Goal: Transaction & Acquisition: Subscribe to service/newsletter

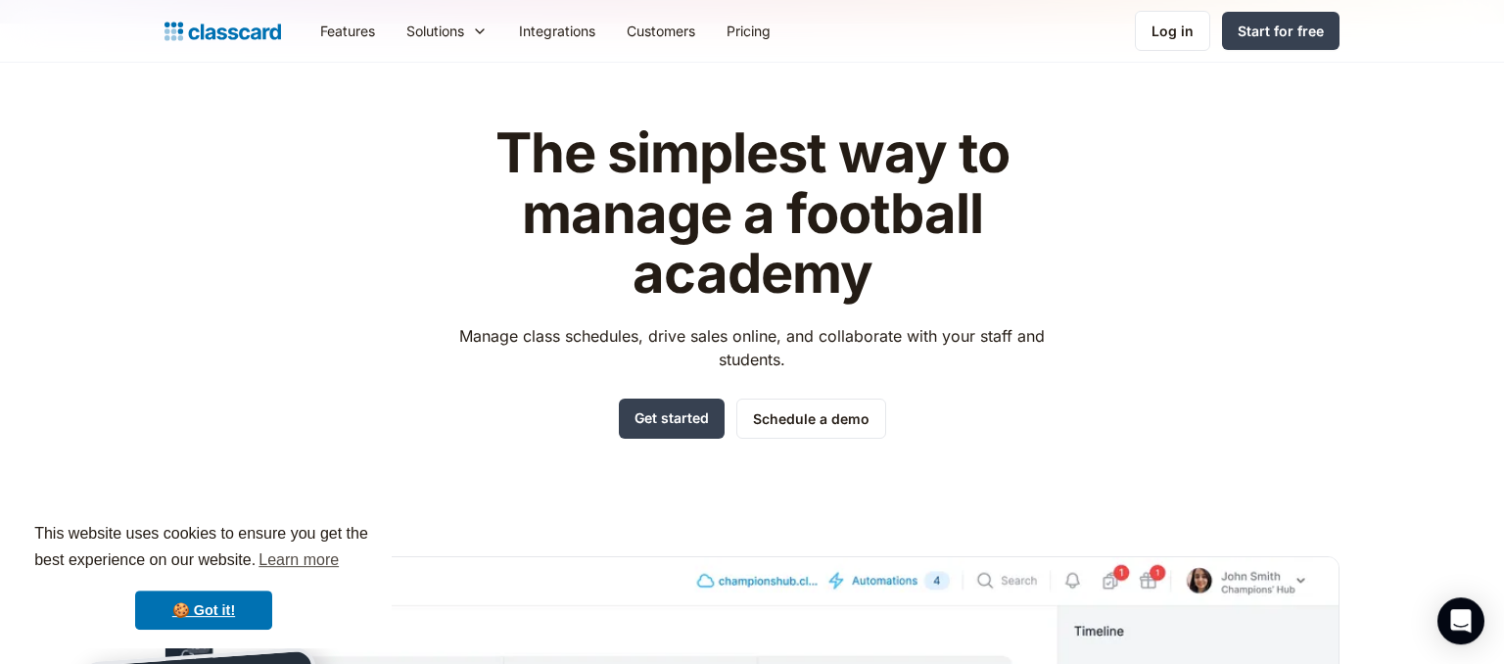
scroll to position [35, 0]
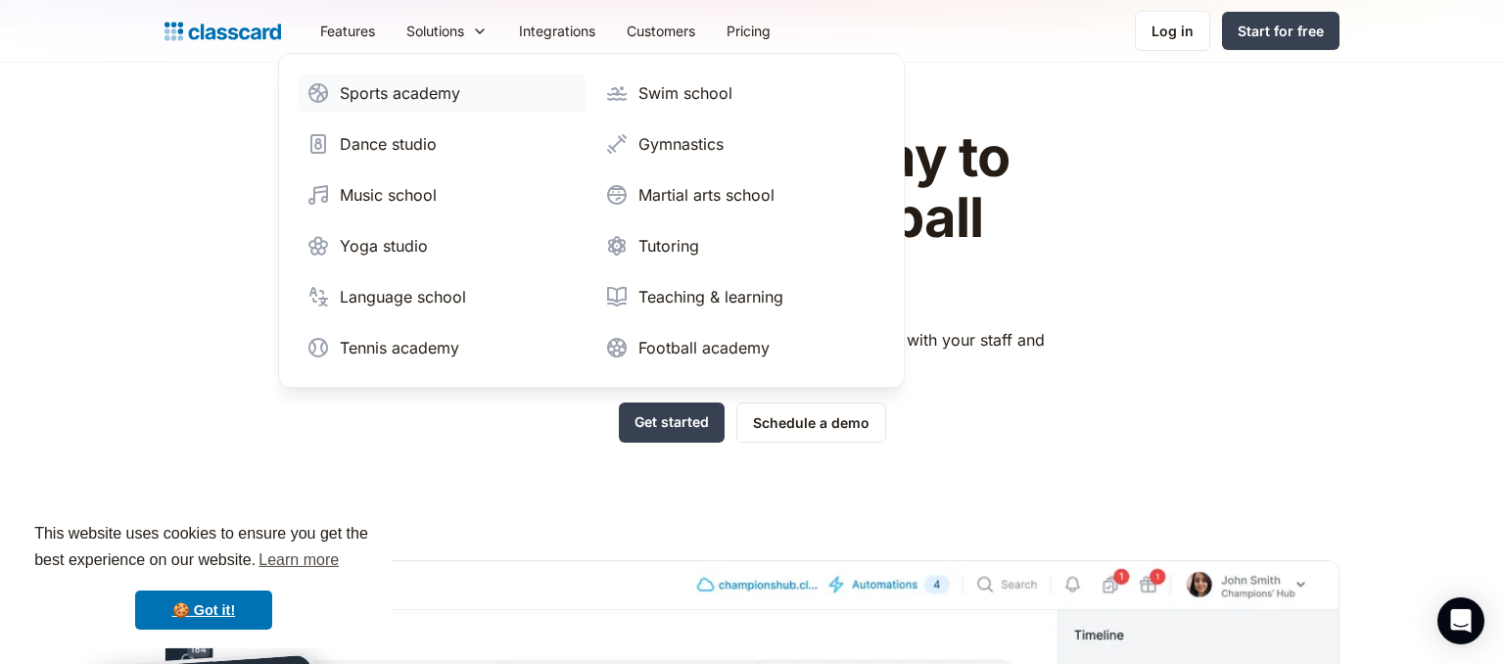
click at [403, 85] on div "Sports academy" at bounding box center [400, 93] width 120 height 24
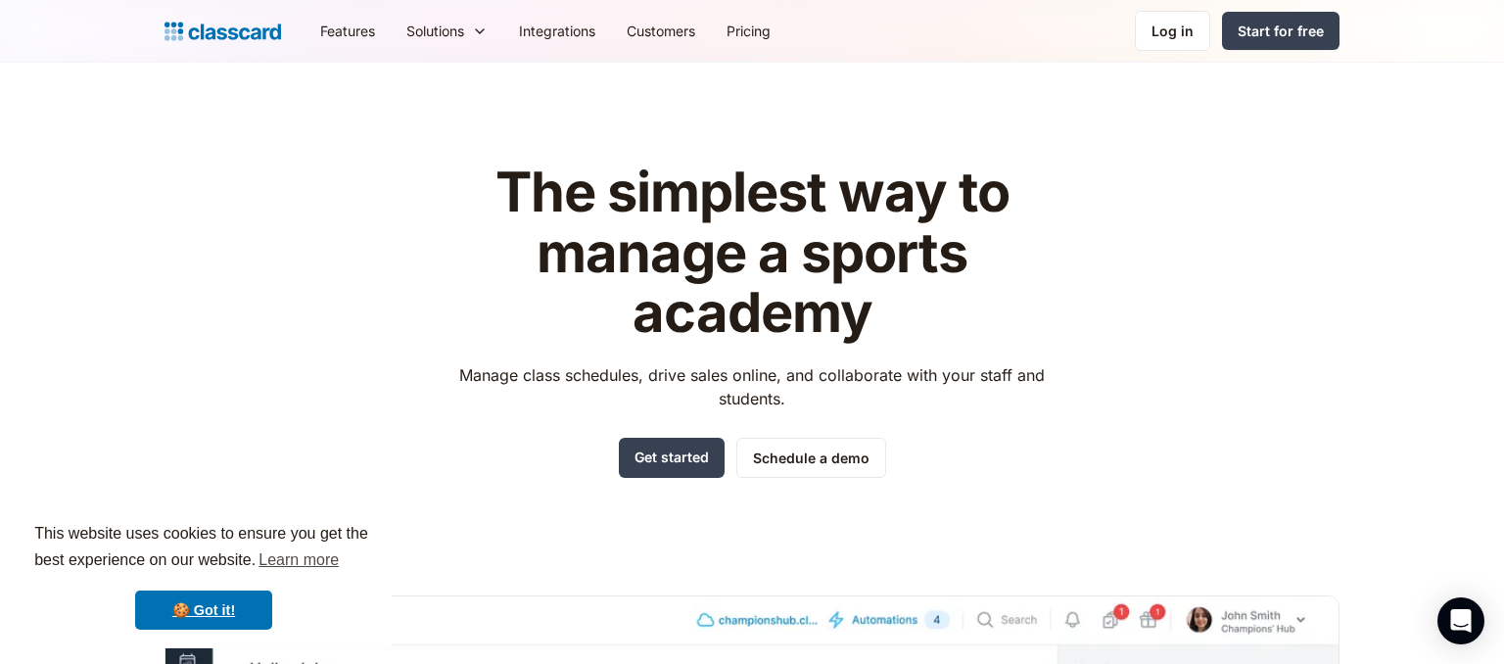
scroll to position [162, 0]
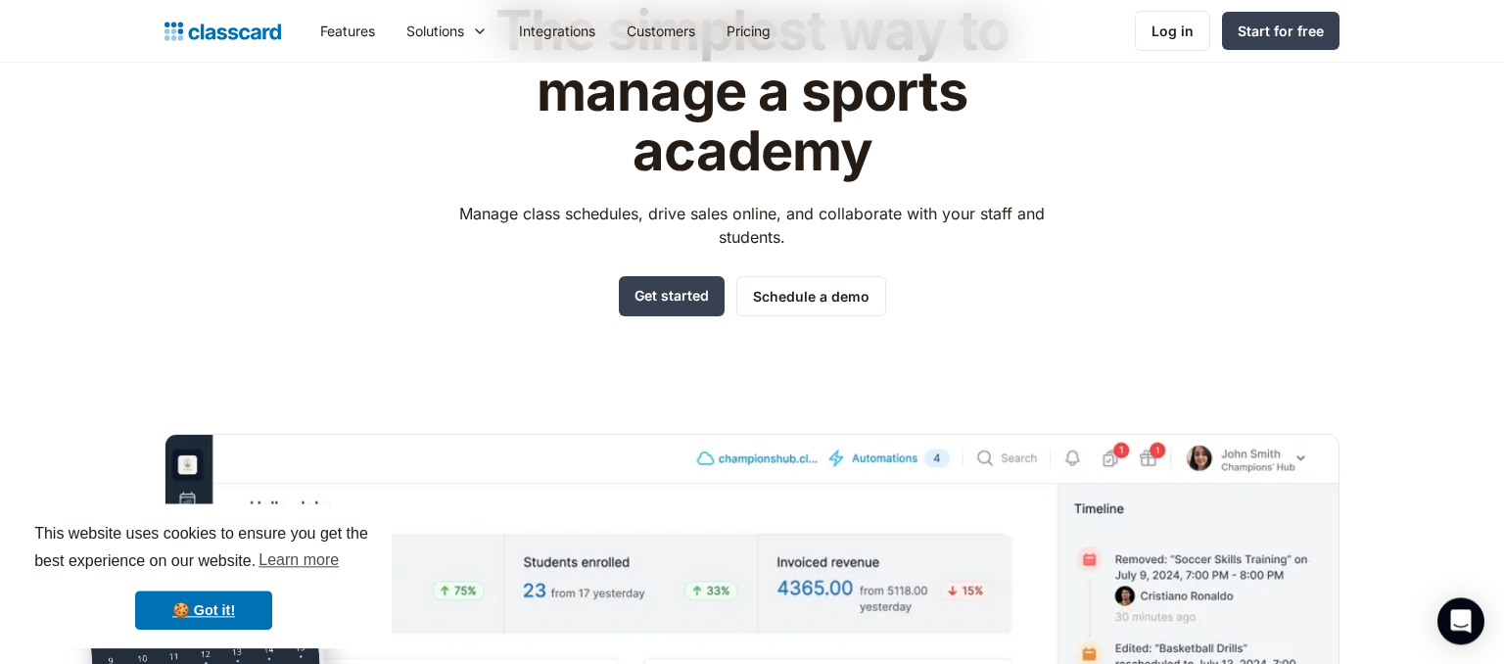
click at [229, 612] on link "🍪 Got it!" at bounding box center [203, 610] width 137 height 39
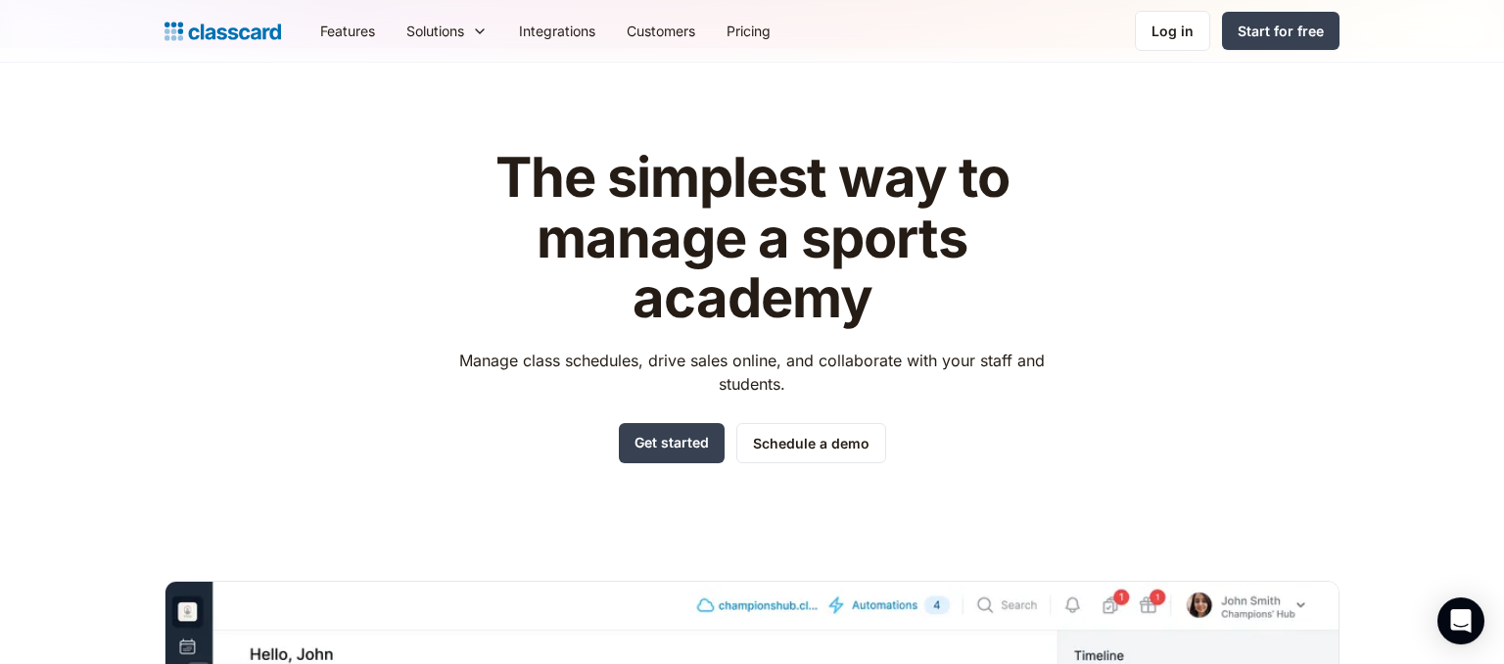
scroll to position [0, 0]
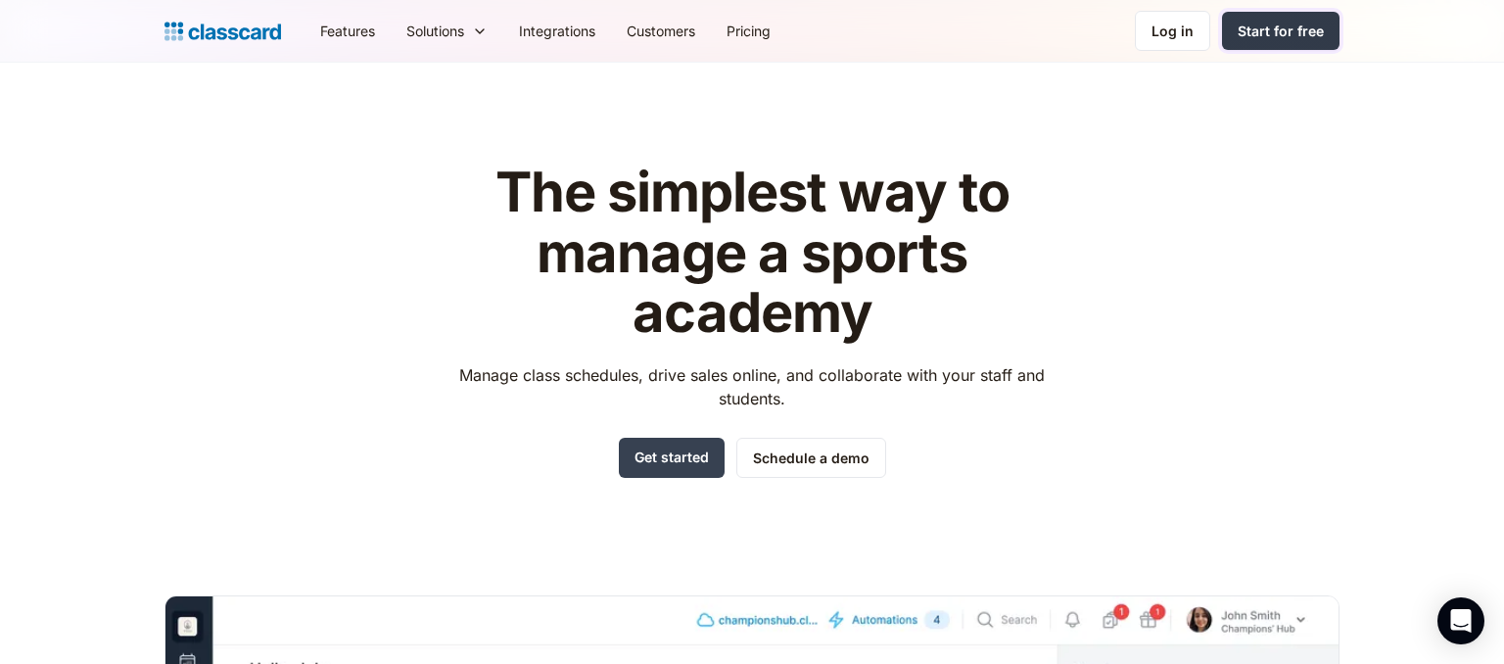
click at [1288, 29] on div "Start for free" at bounding box center [1281, 31] width 86 height 21
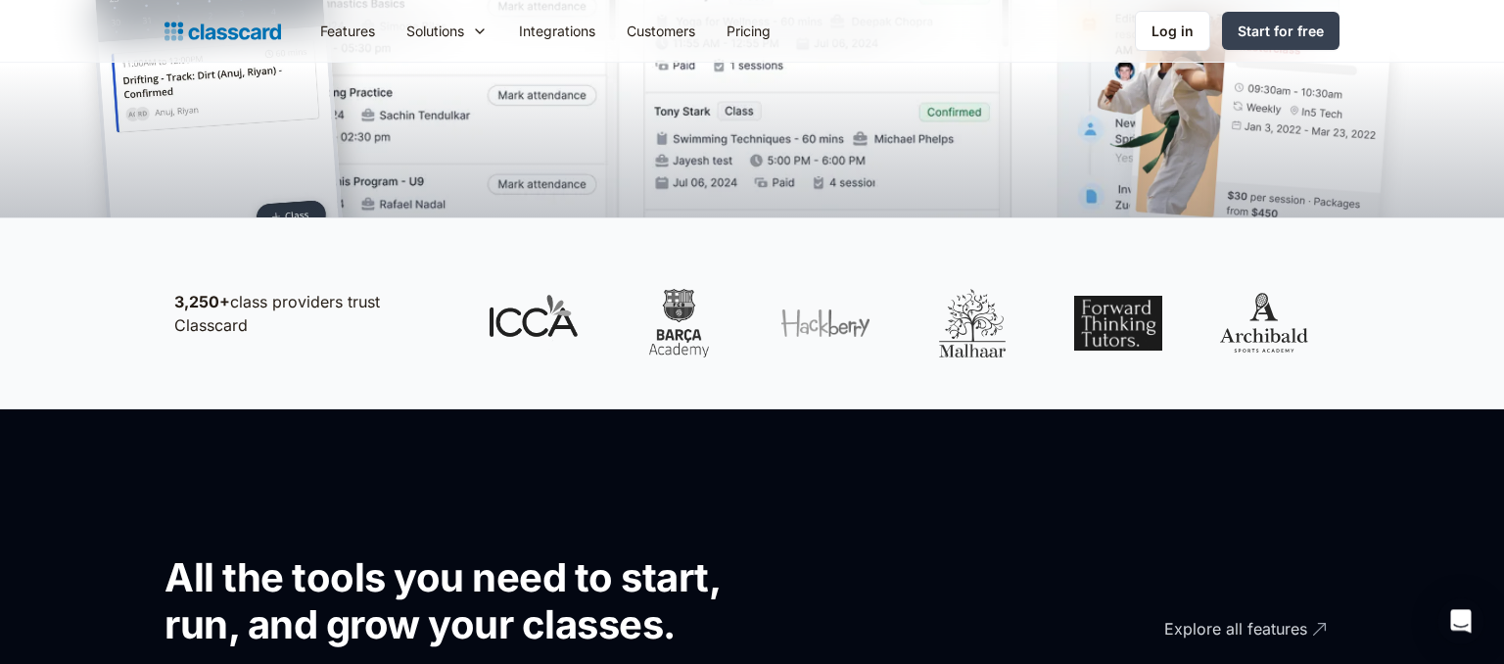
scroll to position [836, 0]
click at [684, 317] on div at bounding box center [680, 322] width 88 height 69
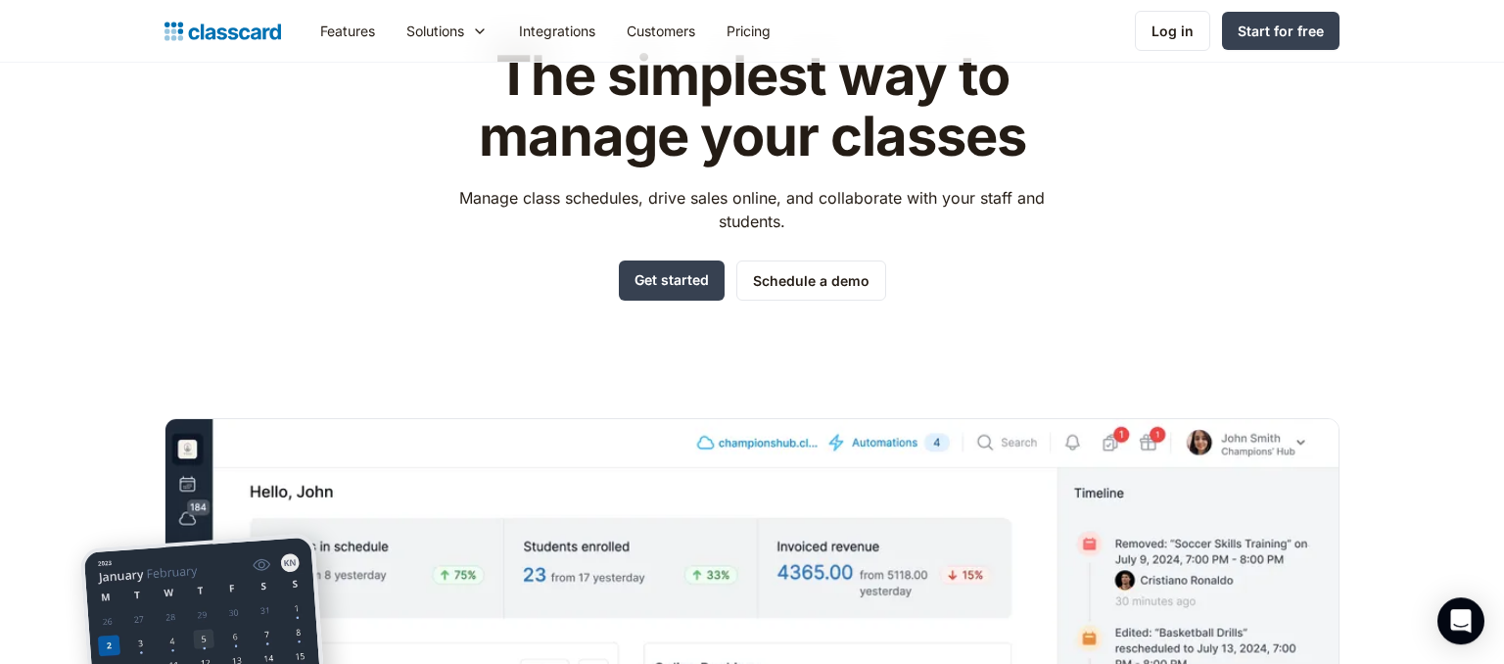
scroll to position [0, 0]
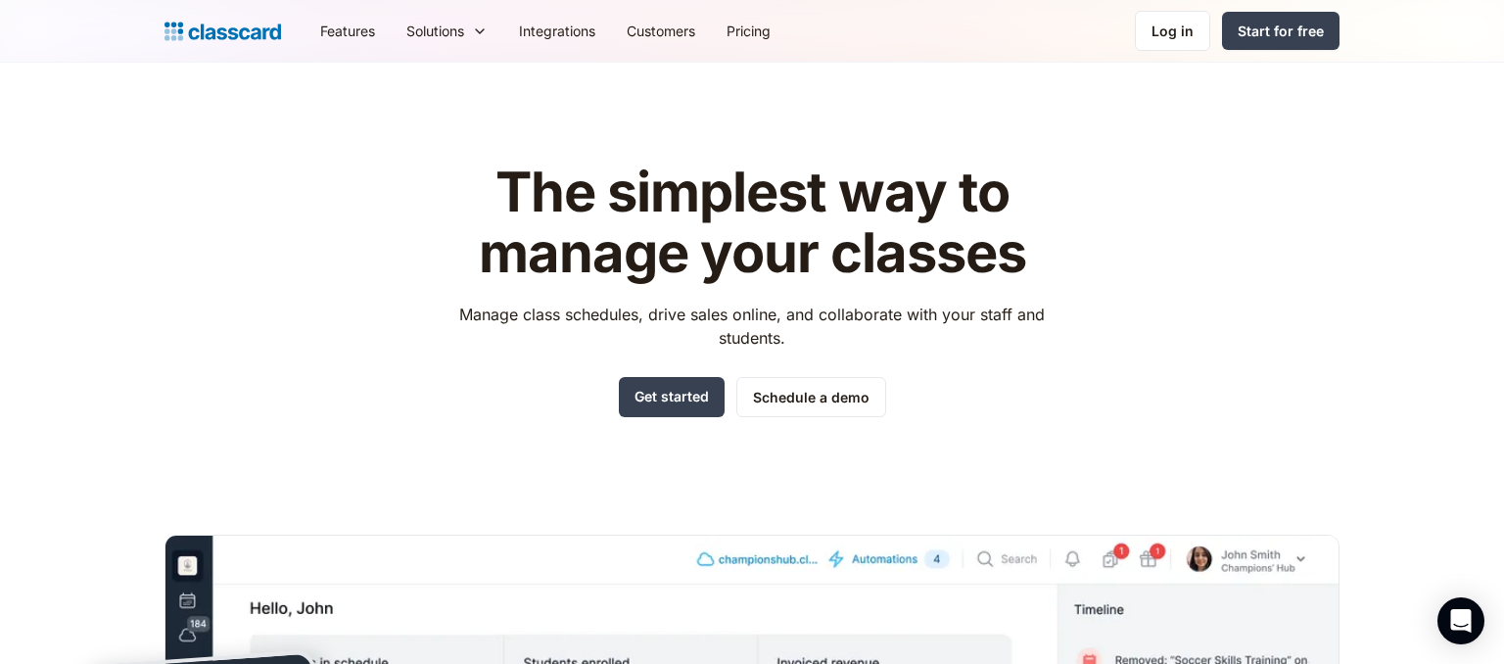
click at [1204, 226] on div "The simplest way to manage your classes Manage class schedules, drive sales onl…" at bounding box center [752, 592] width 1175 height 922
